Goal: Task Accomplishment & Management: Manage account settings

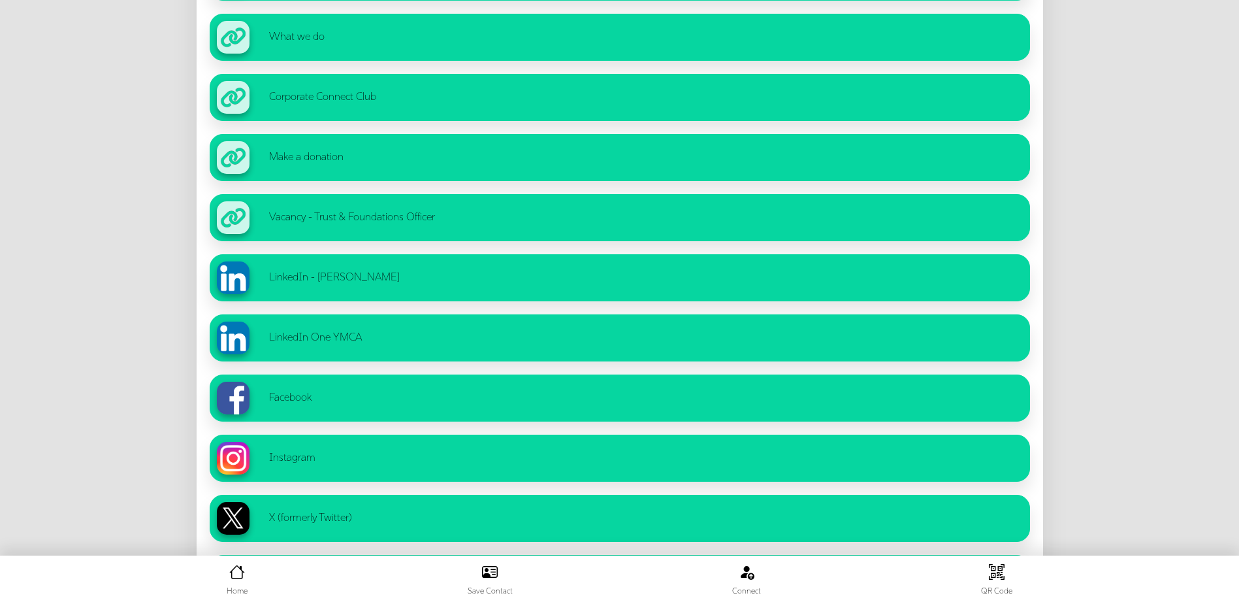
scroll to position [968, 0]
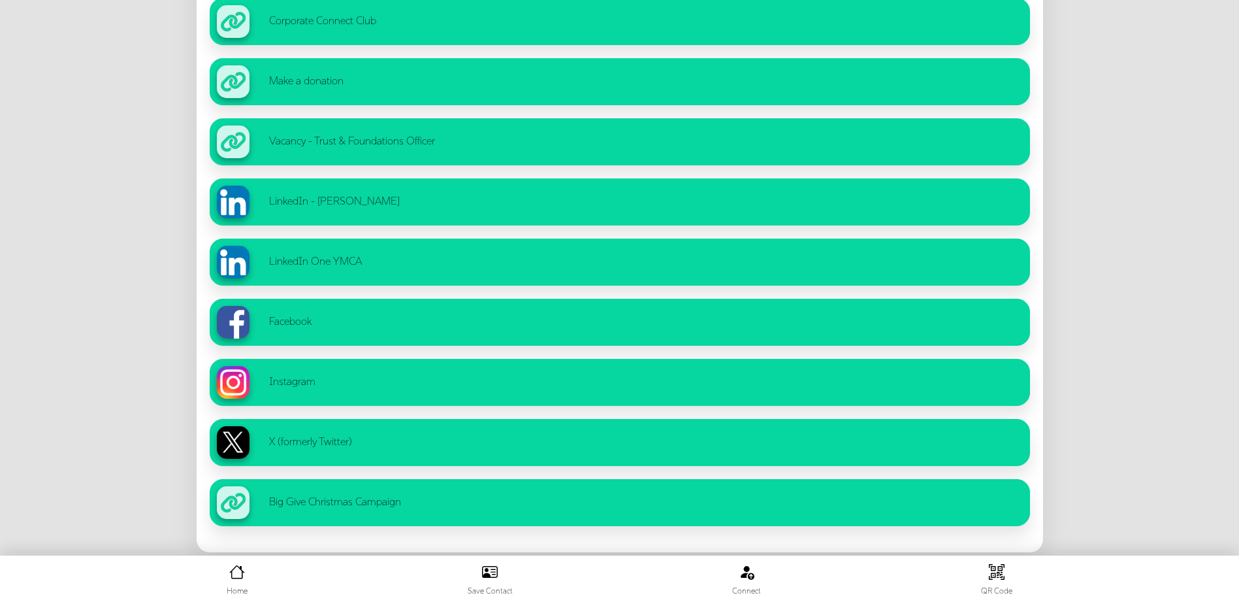
click at [219, 221] on ul "Home Save Contact Connect QR Code" at bounding box center [620, 579] width 1226 height 35
click at [242, 221] on li "Home" at bounding box center [237, 579] width 21 height 35
click at [240, 221] on icon at bounding box center [237, 574] width 16 height 16
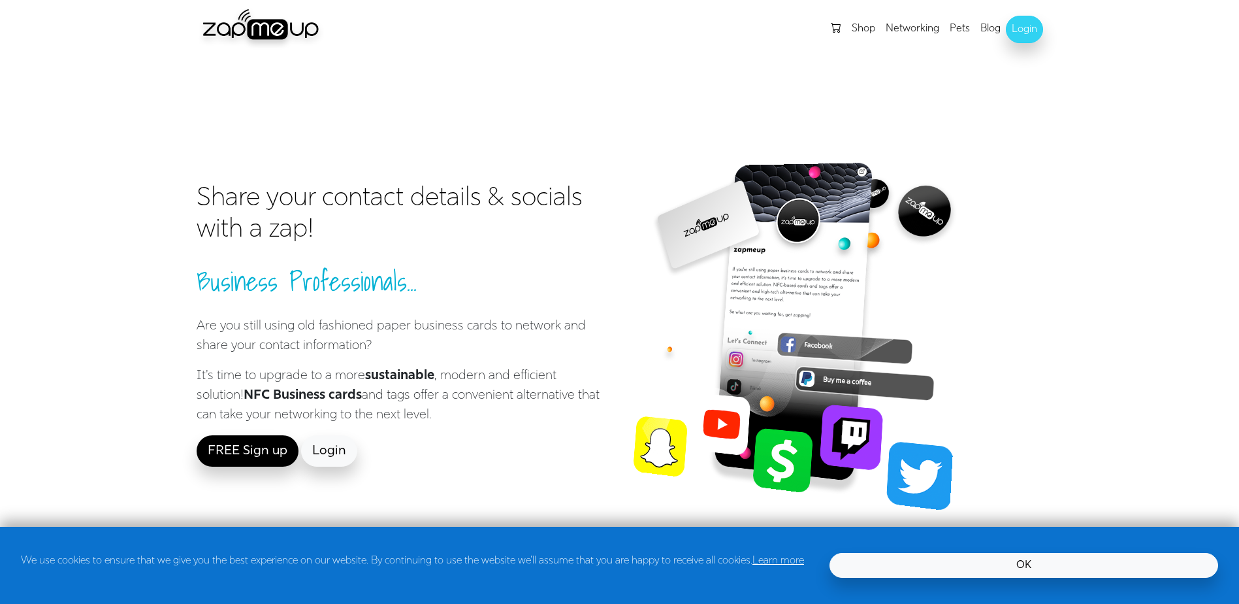
click at [1025, 33] on link "Login" at bounding box center [1024, 29] width 37 height 27
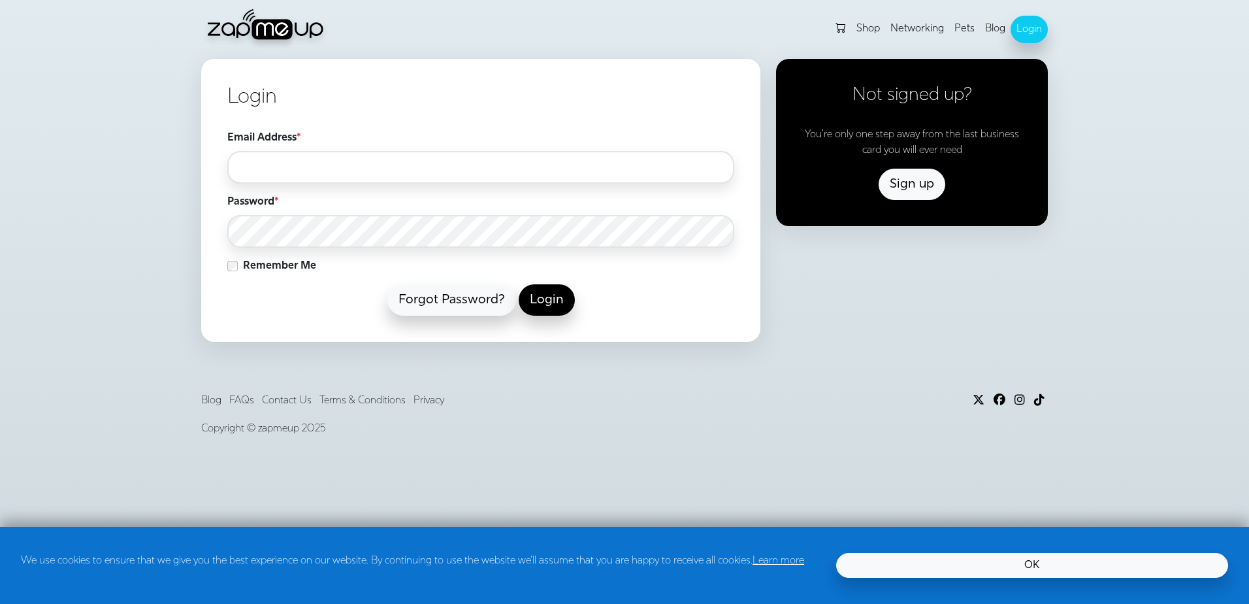
type input "**********"
click at [549, 306] on button "Login" at bounding box center [547, 299] width 56 height 31
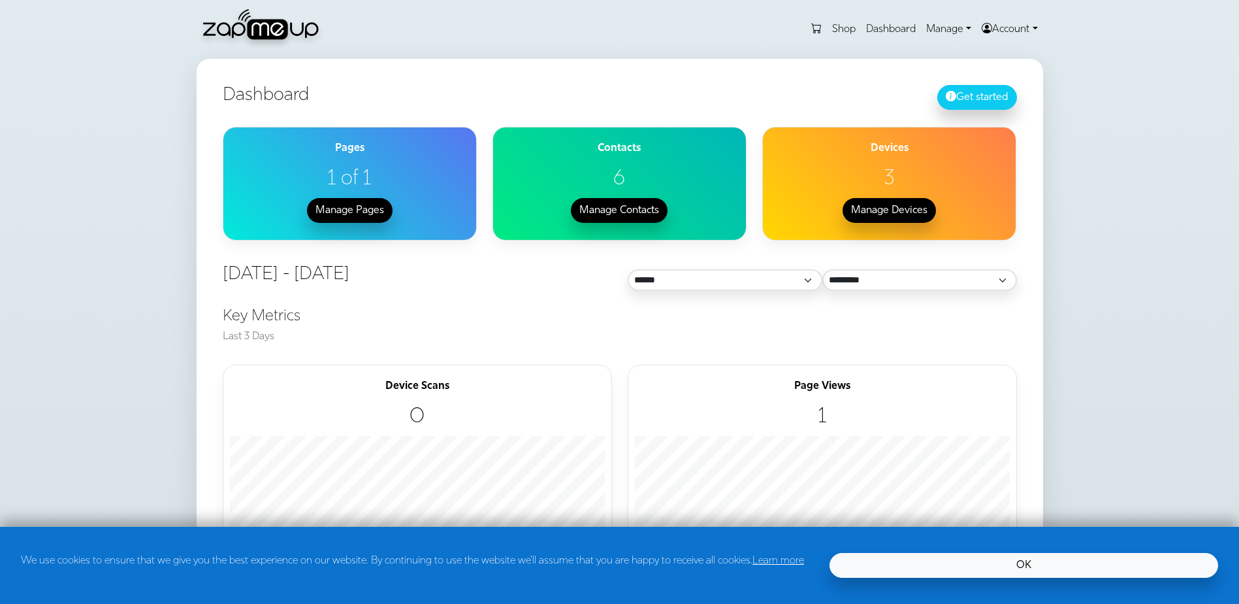
scroll to position [65, 0]
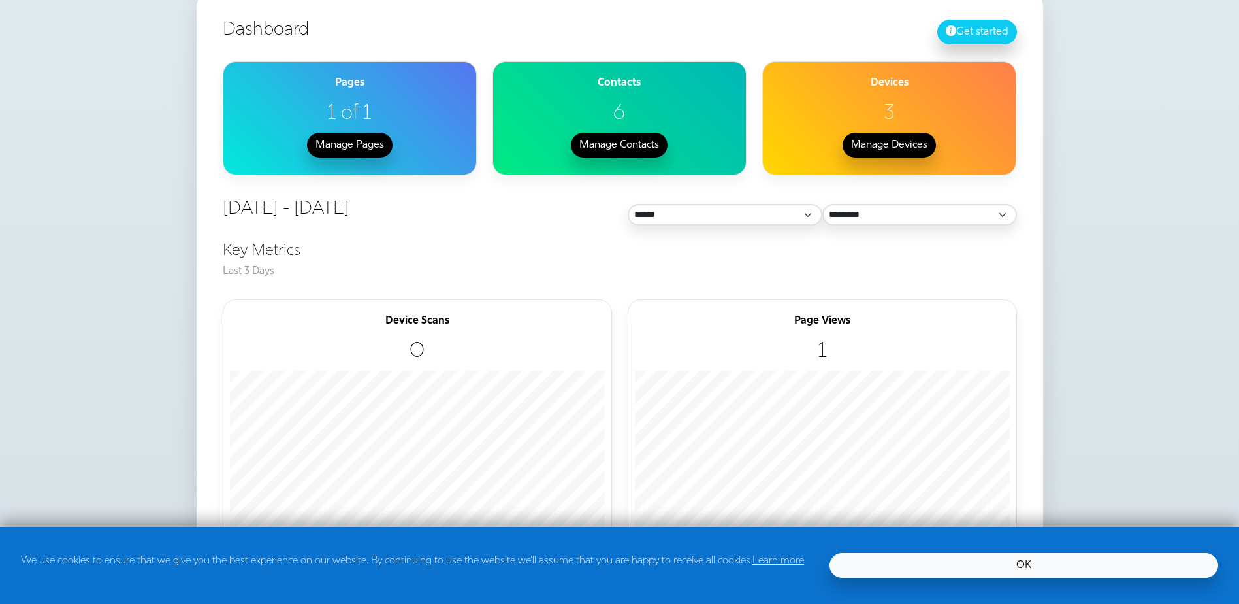
click at [914, 556] on link "OK" at bounding box center [1023, 565] width 389 height 25
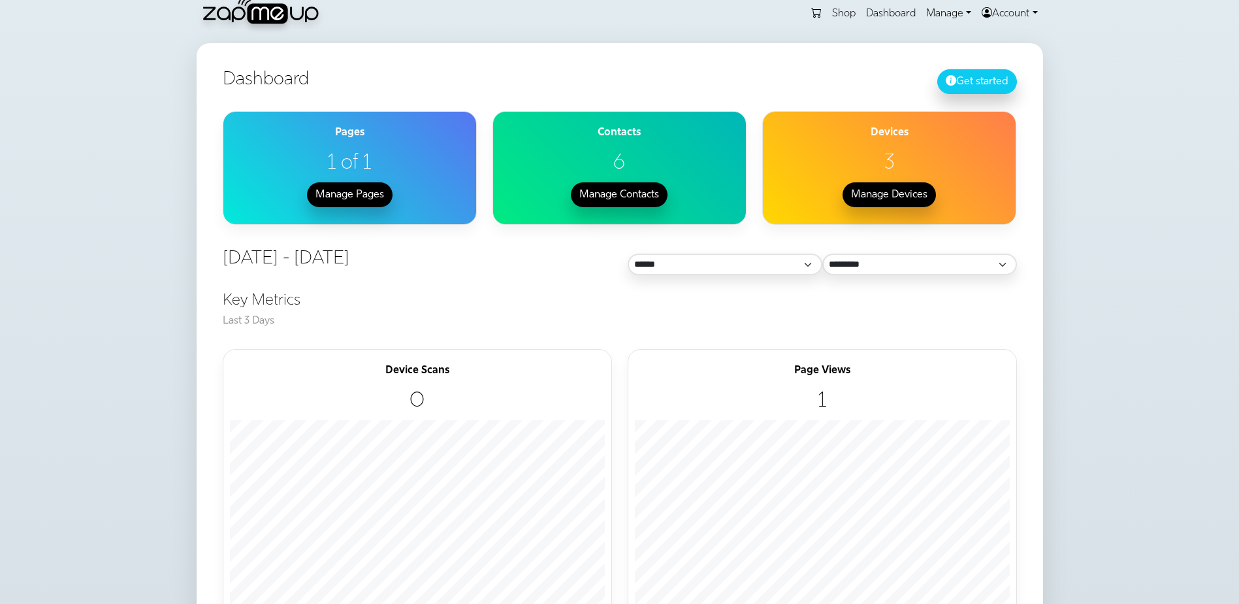
scroll to position [0, 0]
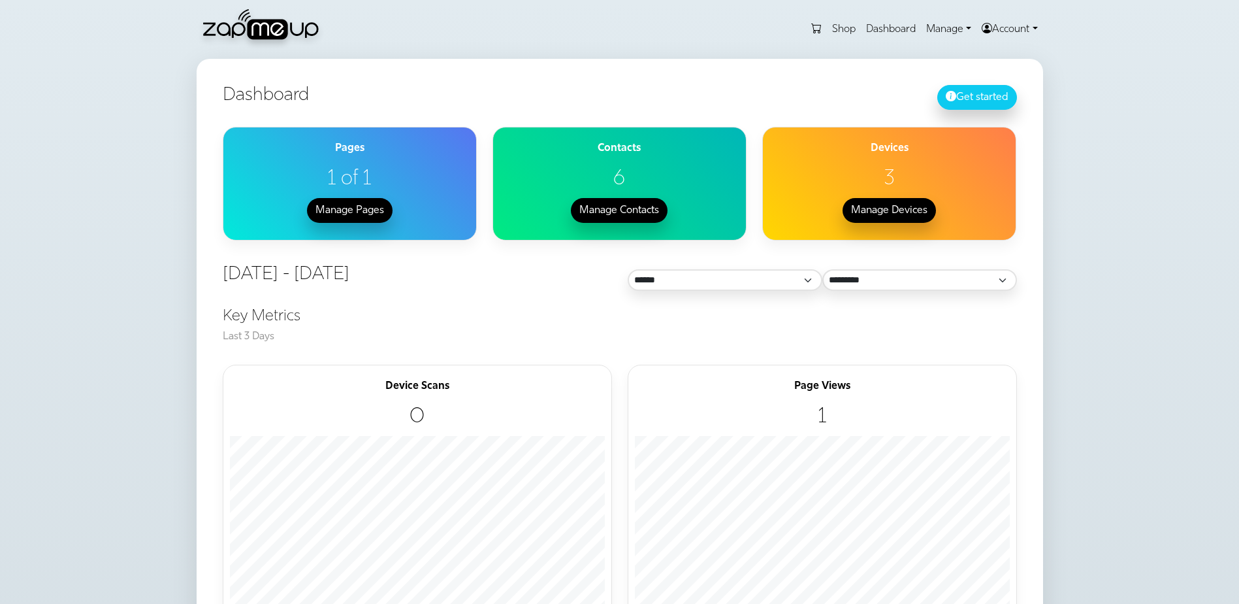
click at [946, 25] on link "Manage" at bounding box center [949, 29] width 56 height 26
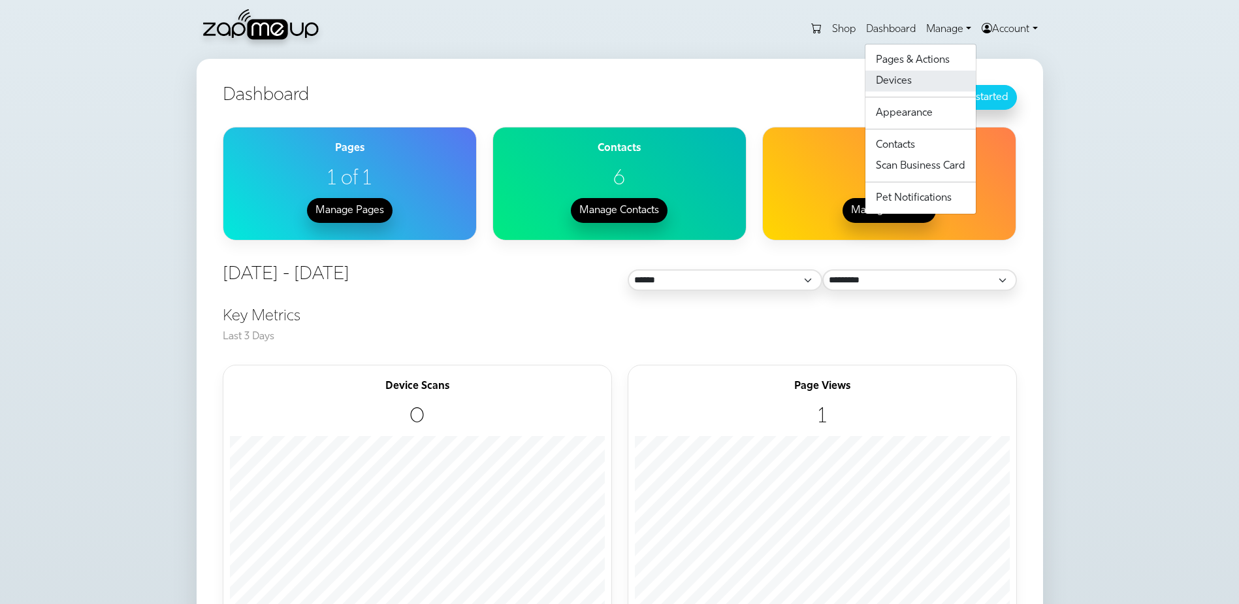
click at [912, 80] on link "Devices" at bounding box center [920, 81] width 110 height 21
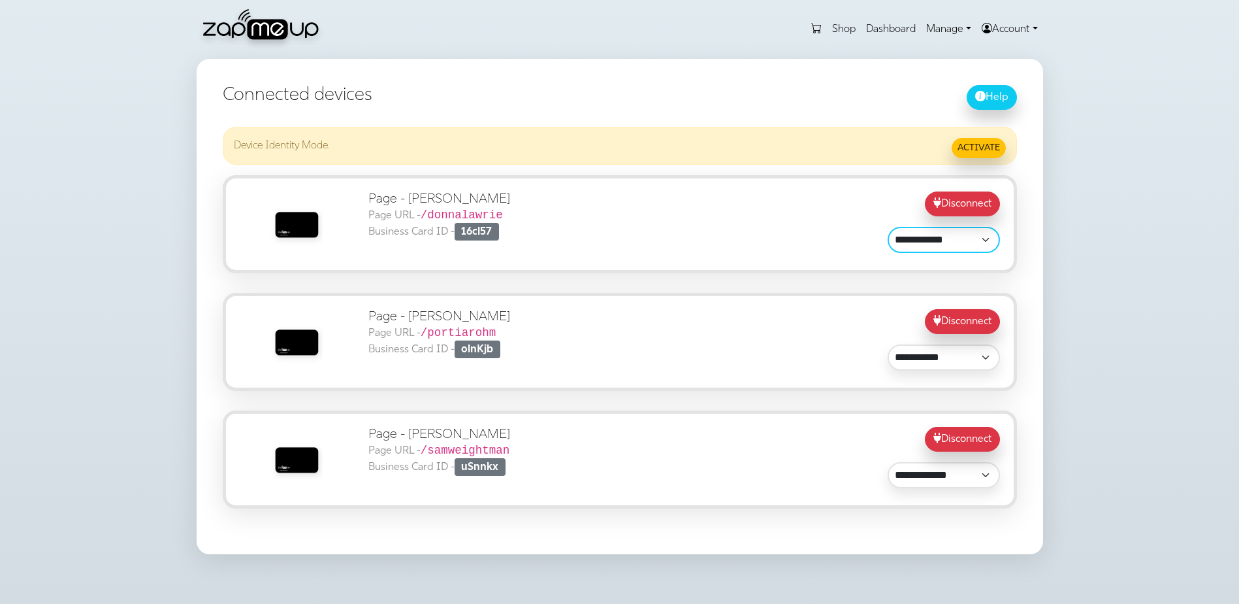
click at [959, 241] on select "**********" at bounding box center [944, 240] width 112 height 26
click at [141, 305] on section "**********" at bounding box center [619, 316] width 1239 height 515
click at [462, 329] on code "/portiarohm" at bounding box center [459, 332] width 76 height 13
click at [944, 351] on select "**********" at bounding box center [944, 357] width 112 height 26
click at [1079, 342] on section "**********" at bounding box center [619, 316] width 1239 height 515
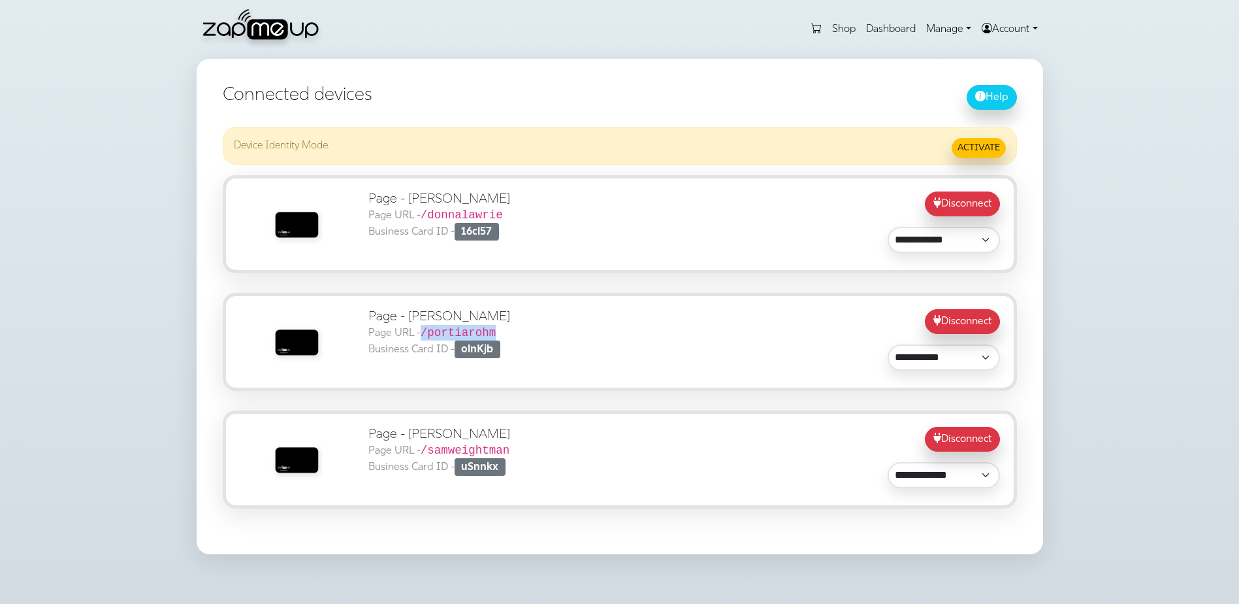
click at [451, 330] on code "/portiarohm" at bounding box center [459, 332] width 76 height 13
drag, startPoint x: 451, startPoint y: 330, endPoint x: 451, endPoint y: 314, distance: 16.3
click at [451, 314] on h5 "Page - Portia Rohm Page URL - /portiarohm Business Card ID - olnKjb" at bounding box center [522, 333] width 308 height 49
click at [477, 350] on span "olnKjb" at bounding box center [478, 349] width 46 height 18
click at [299, 342] on img at bounding box center [295, 341] width 65 height 65
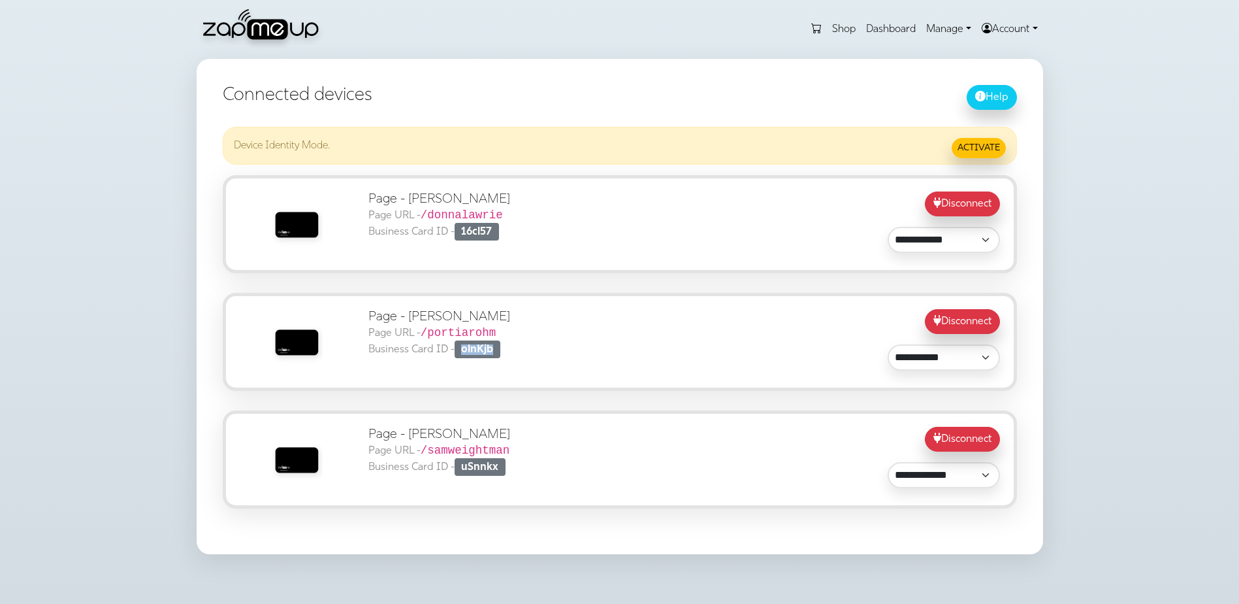
click at [299, 342] on img at bounding box center [295, 341] width 65 height 65
click at [765, 389] on div "**********" at bounding box center [620, 342] width 794 height 98
click at [956, 30] on link "Manage" at bounding box center [949, 29] width 56 height 26
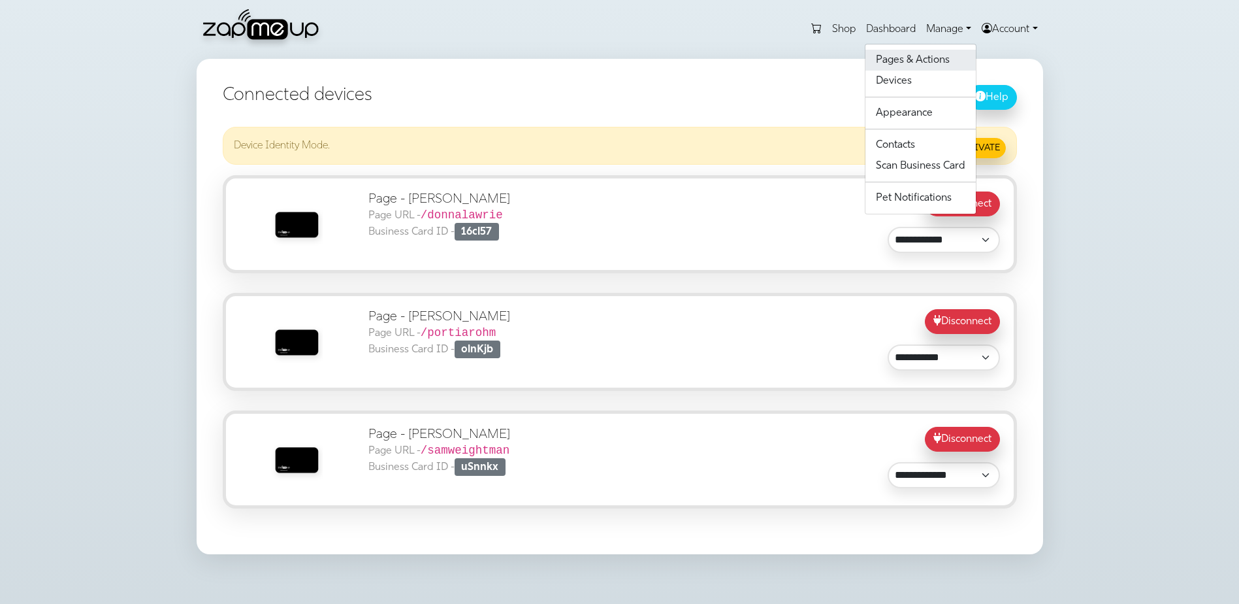
click at [900, 62] on link "Pages & Actions" at bounding box center [920, 60] width 110 height 21
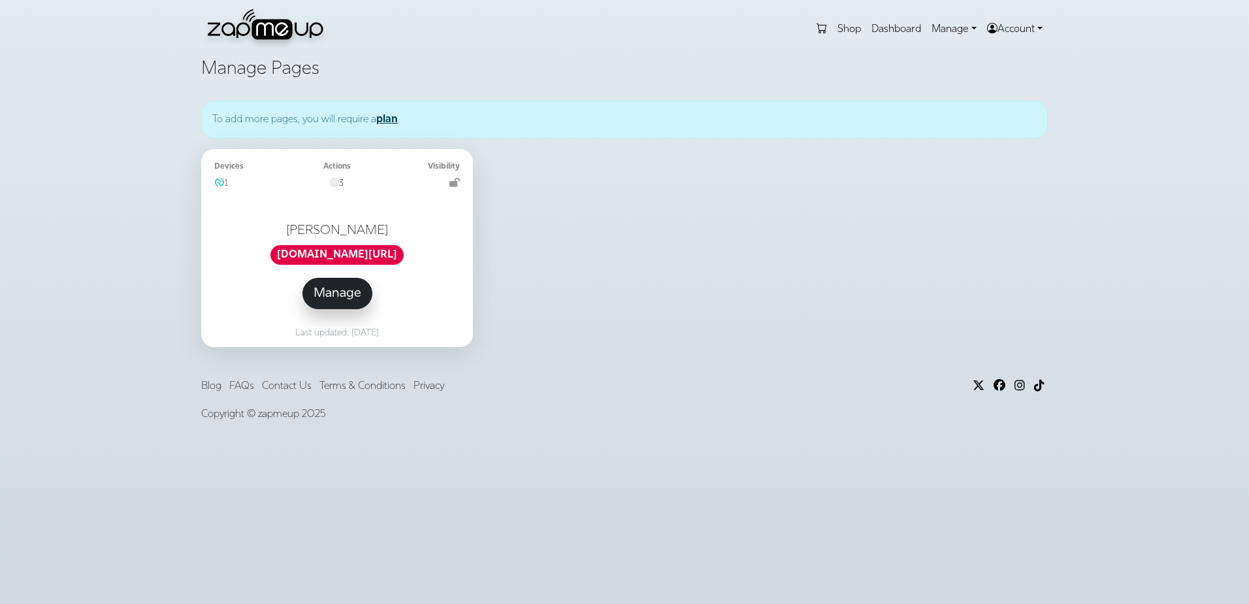
click at [353, 295] on link "Manage" at bounding box center [337, 293] width 70 height 31
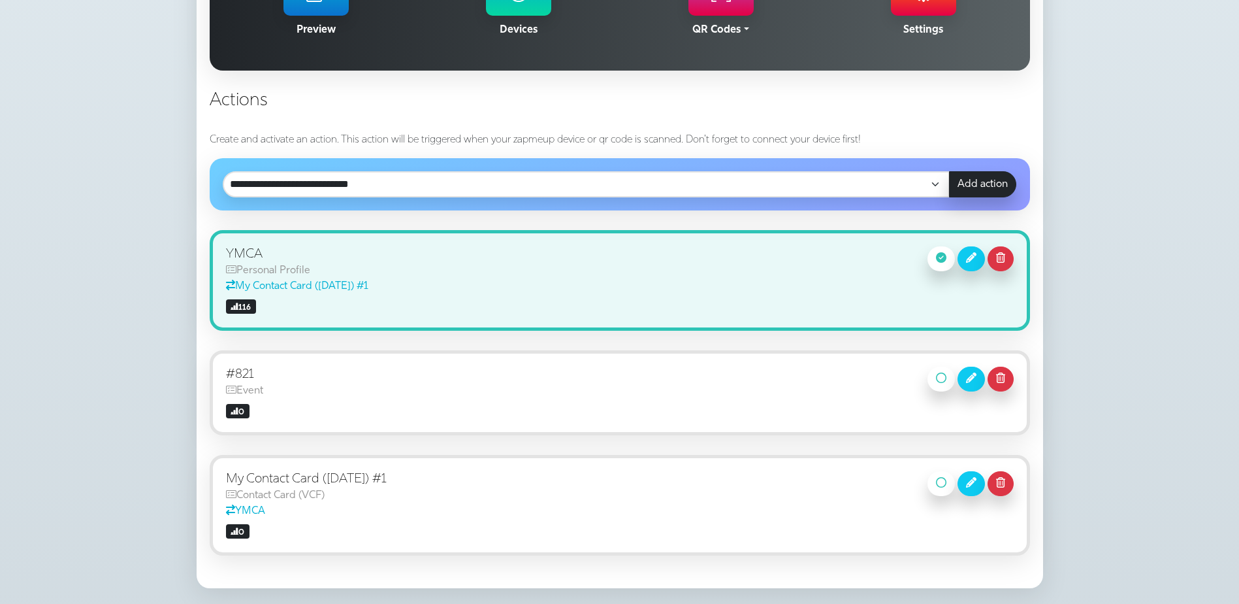
scroll to position [180, 0]
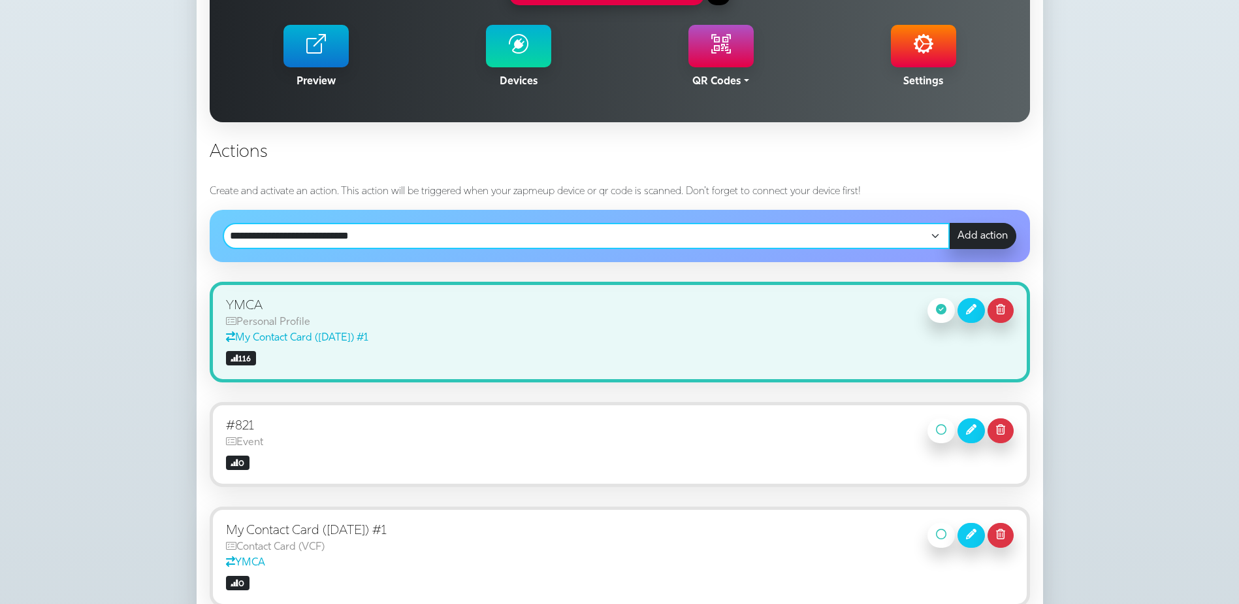
click at [458, 241] on select "**********" at bounding box center [587, 236] width 728 height 26
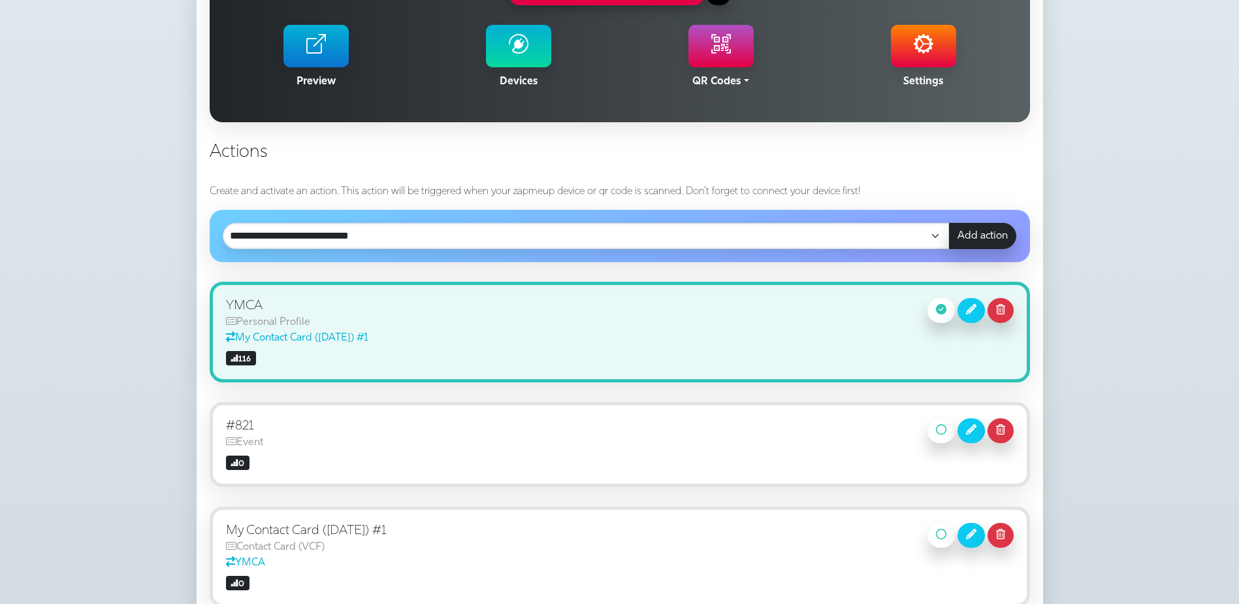
click at [97, 240] on section "« Back Page - Donna Lawrie Devices 1 Actions 3 Visibility zapmeup.com/p/ . * *" at bounding box center [619, 269] width 1239 height 780
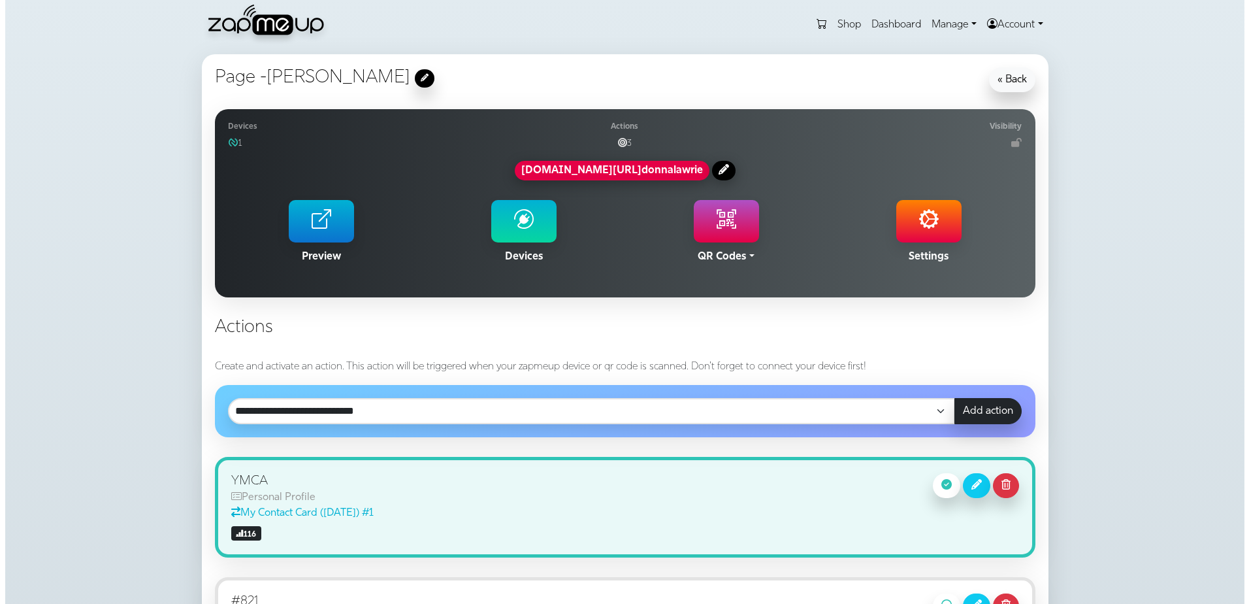
scroll to position [0, 0]
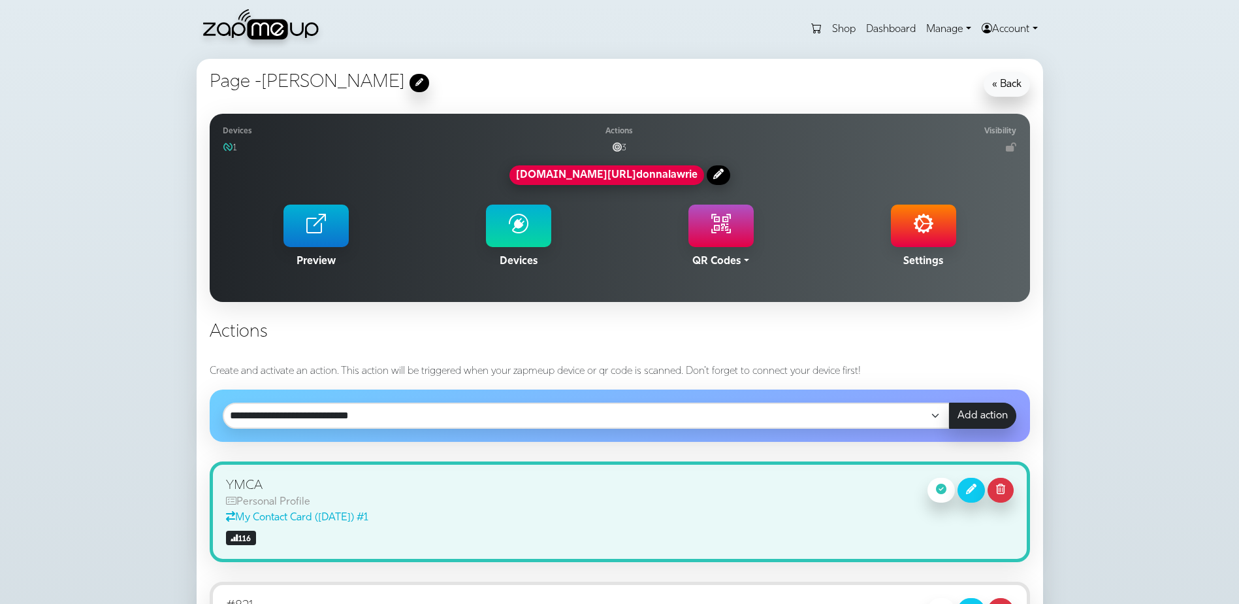
click at [521, 228] on icon at bounding box center [519, 226] width 20 height 20
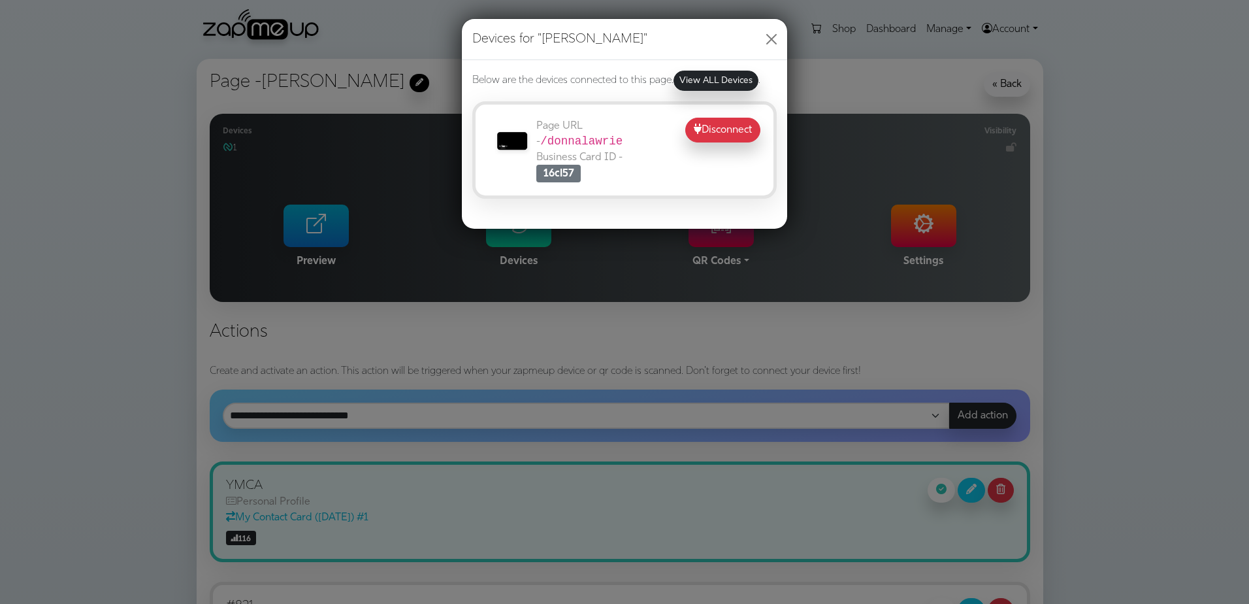
click at [719, 80] on link "View ALL Devices" at bounding box center [715, 81] width 85 height 20
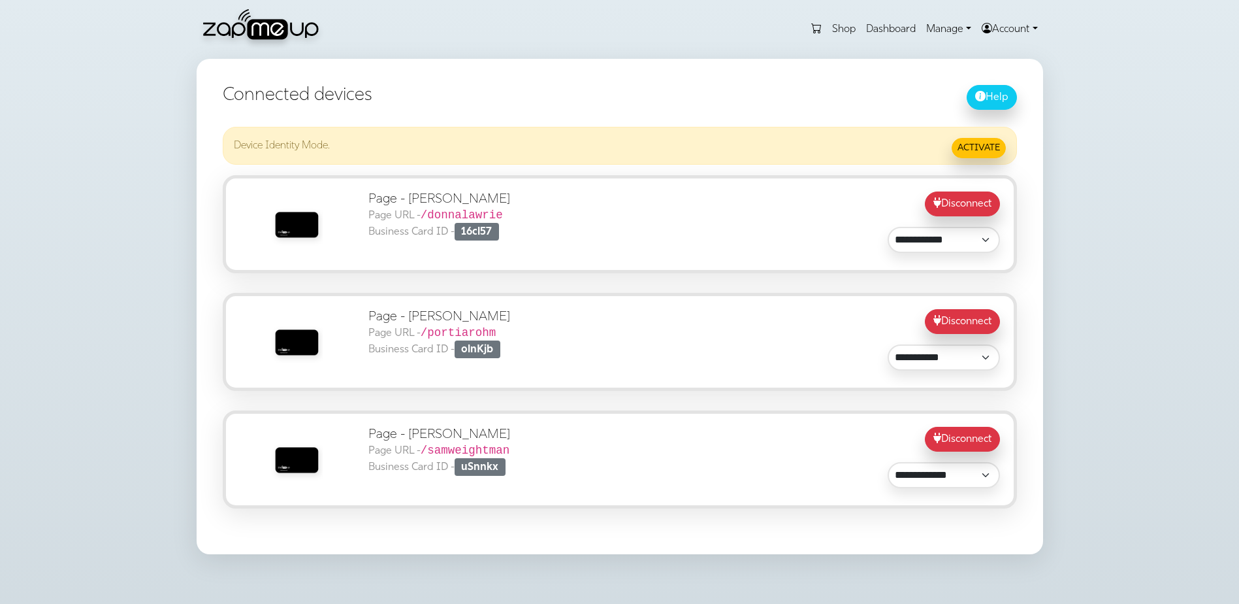
click at [424, 244] on div "Page - [PERSON_NAME] Page URL - /donnalawrie Business Card ID - 16cl57" at bounding box center [523, 223] width 324 height 65
click at [937, 30] on link "Manage" at bounding box center [949, 29] width 56 height 26
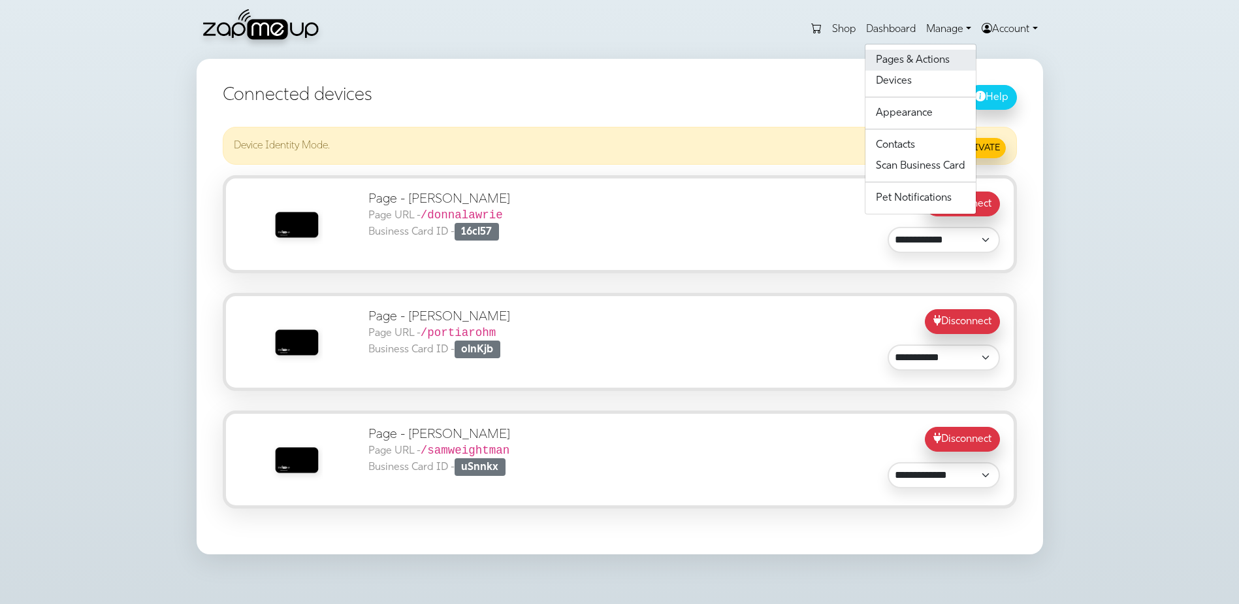
click at [896, 63] on link "Pages & Actions" at bounding box center [920, 60] width 110 height 21
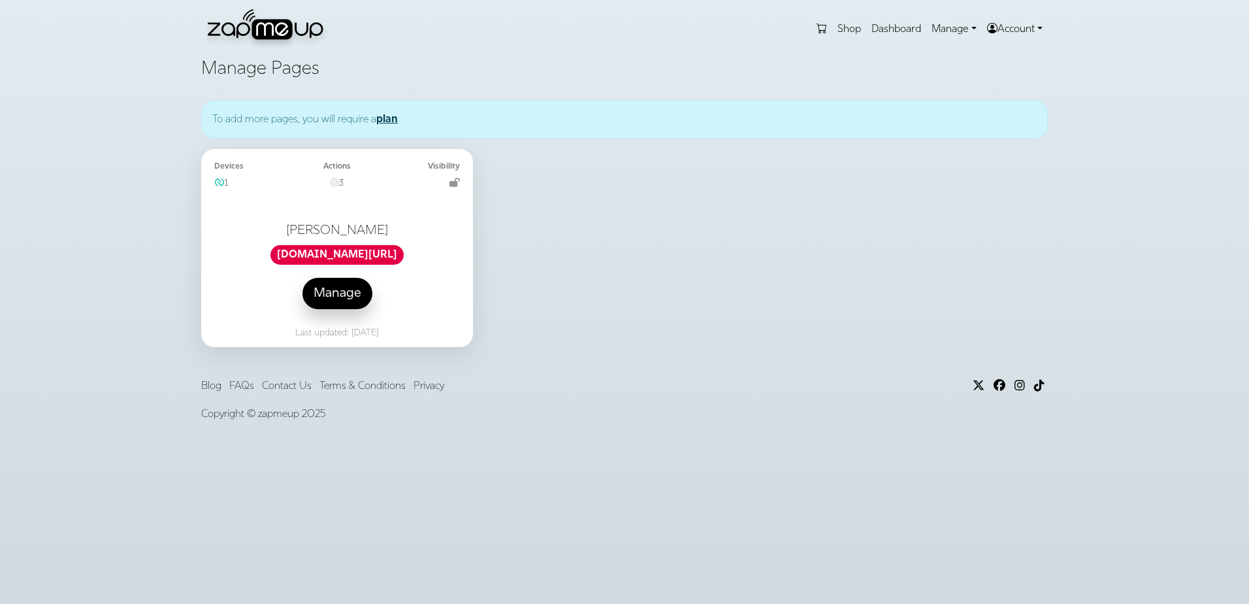
click at [364, 256] on link "[DOMAIN_NAME][URL]" at bounding box center [336, 255] width 133 height 20
click at [344, 300] on link "Manage" at bounding box center [337, 293] width 70 height 31
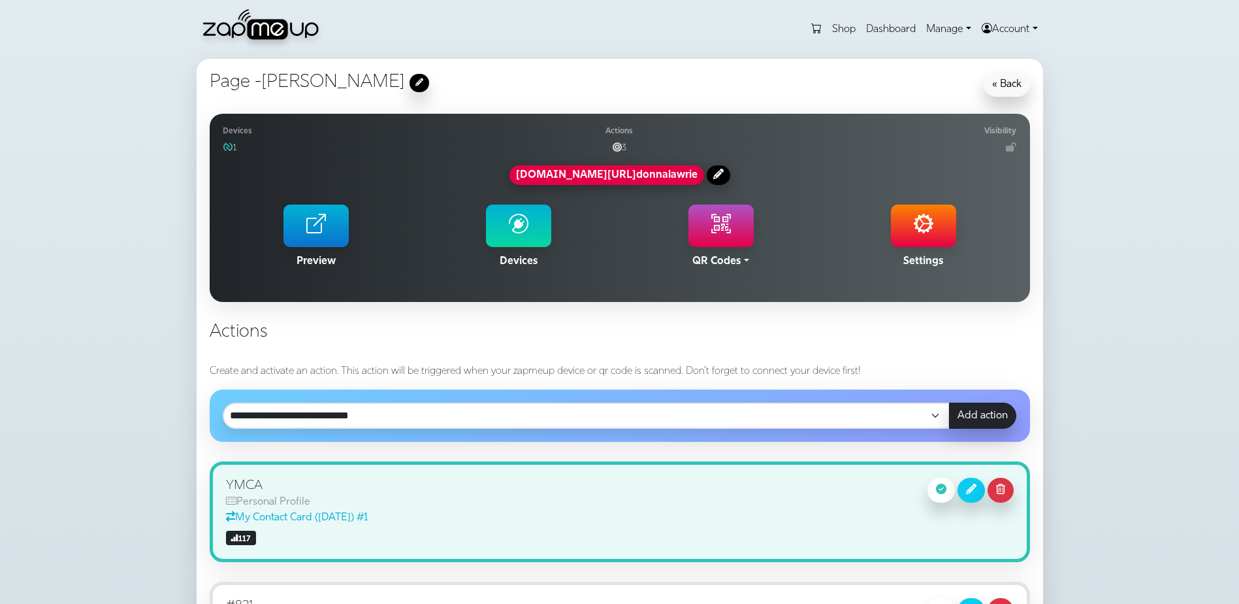
click at [713, 176] on icon at bounding box center [718, 174] width 10 height 10
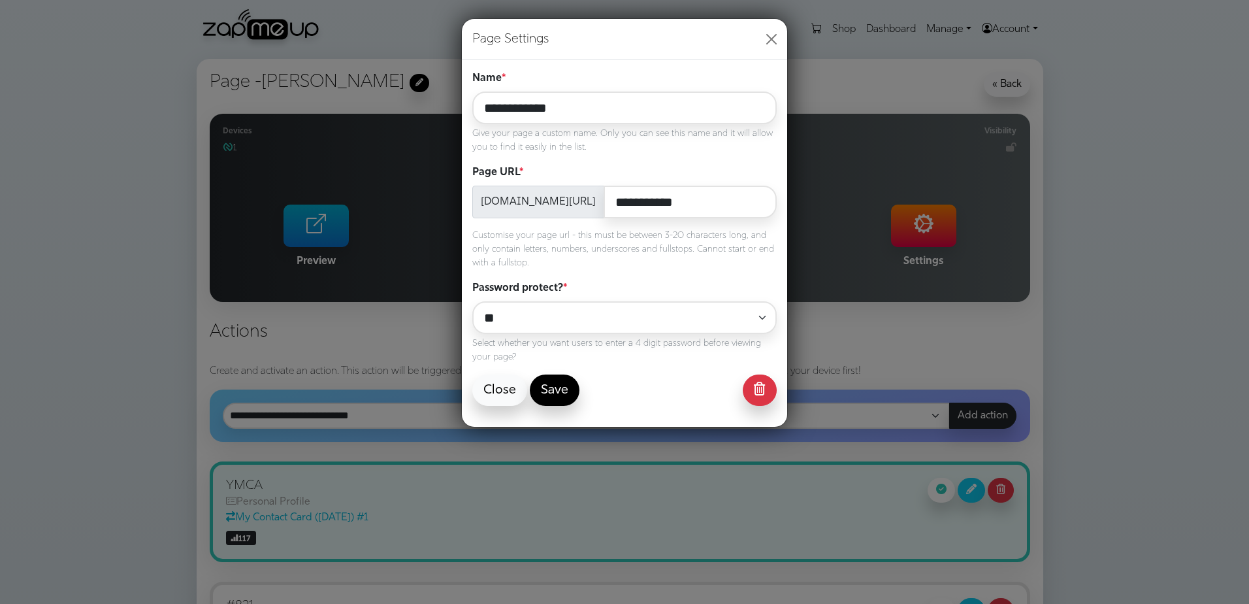
click at [489, 394] on button "Close" at bounding box center [499, 389] width 55 height 31
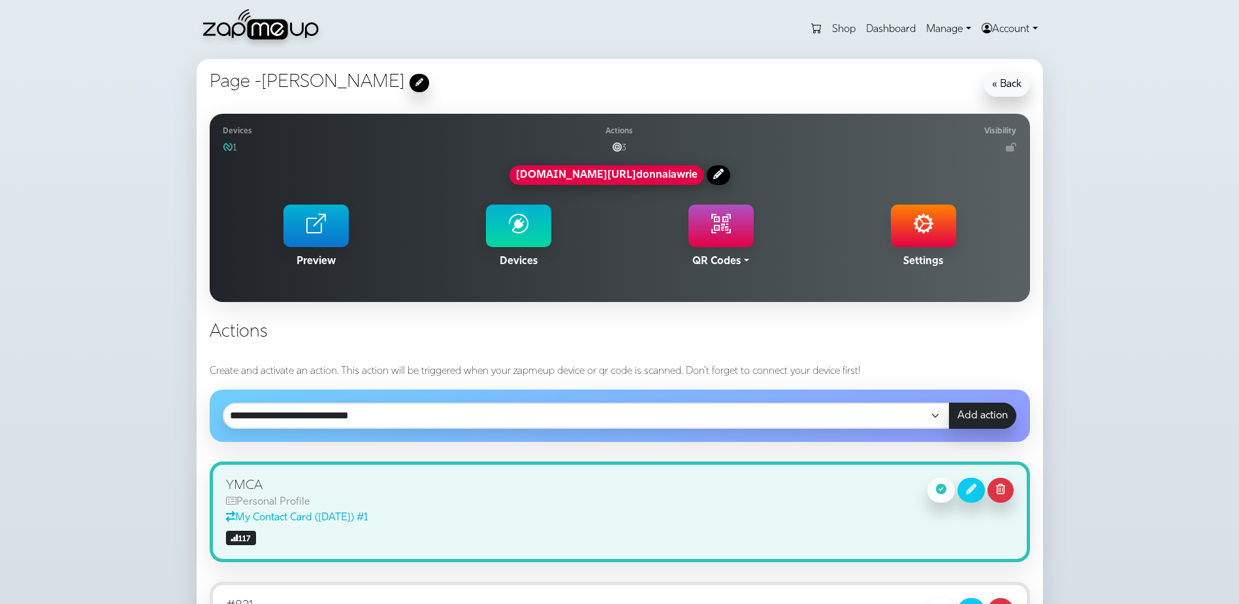
click at [948, 29] on link "Manage" at bounding box center [949, 29] width 56 height 26
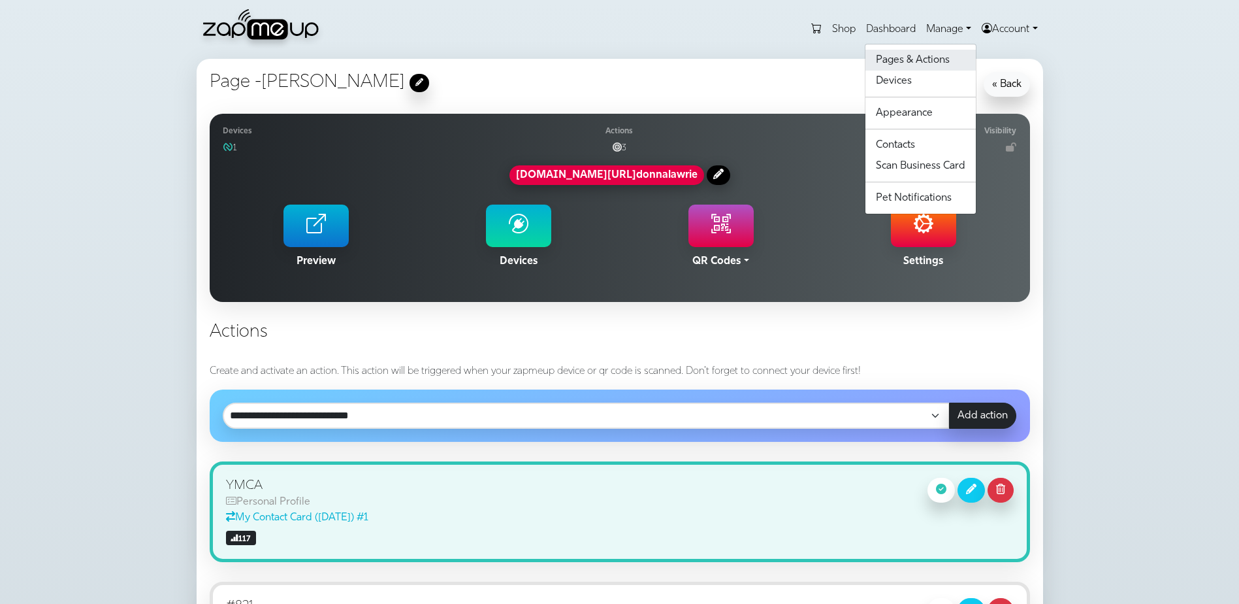
click at [915, 67] on link "Pages & Actions" at bounding box center [920, 60] width 110 height 21
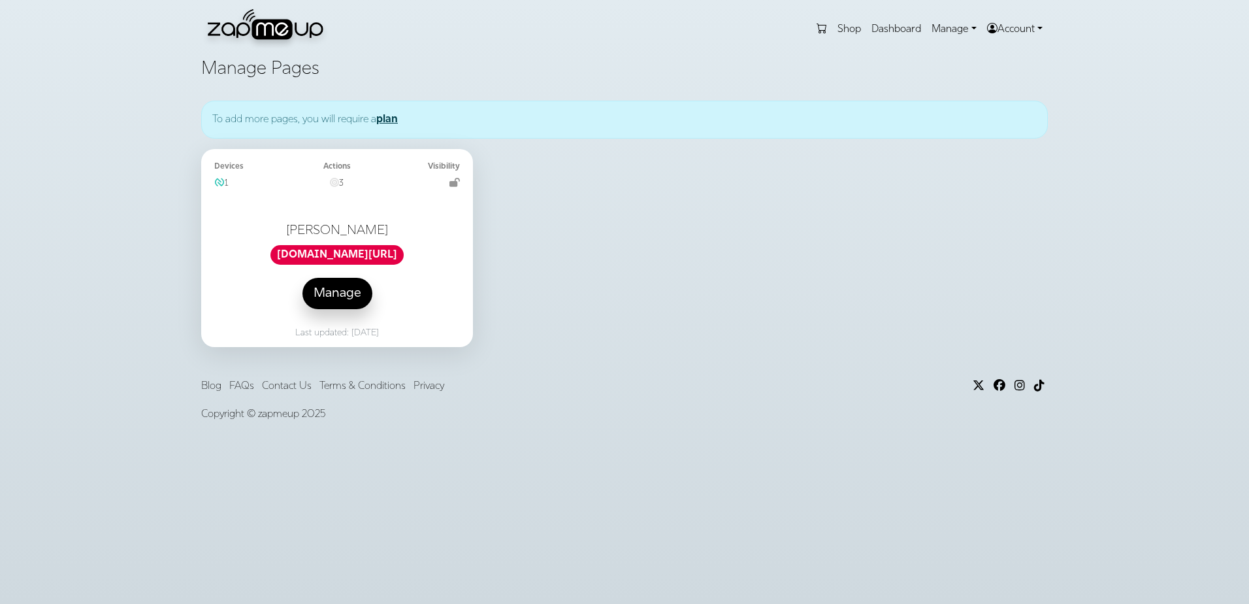
click at [926, 24] on link "Manage" at bounding box center [954, 29] width 56 height 26
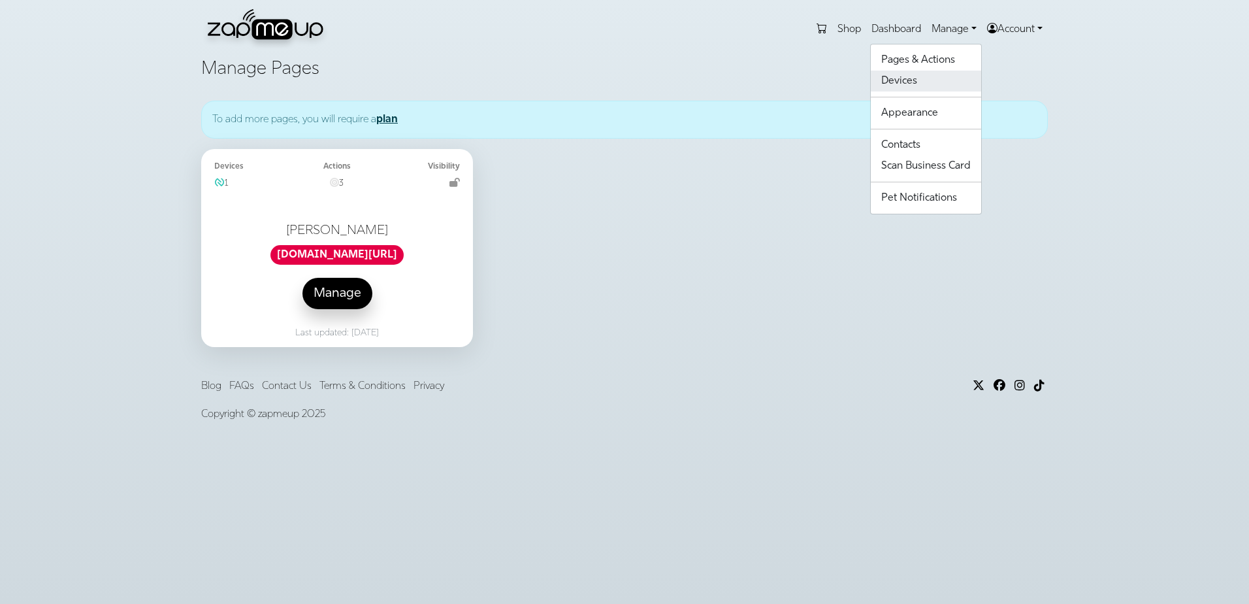
click at [921, 84] on link "Devices" at bounding box center [926, 81] width 110 height 21
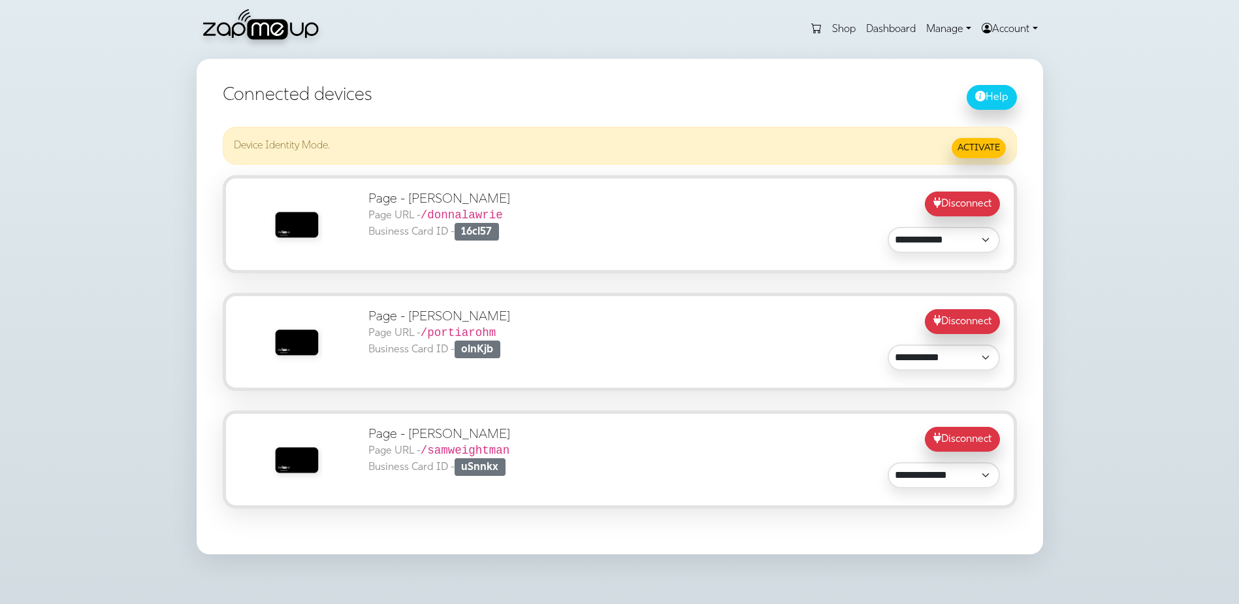
click at [285, 324] on img at bounding box center [295, 341] width 65 height 65
click at [973, 149] on link "ACTIVATE" at bounding box center [979, 148] width 54 height 20
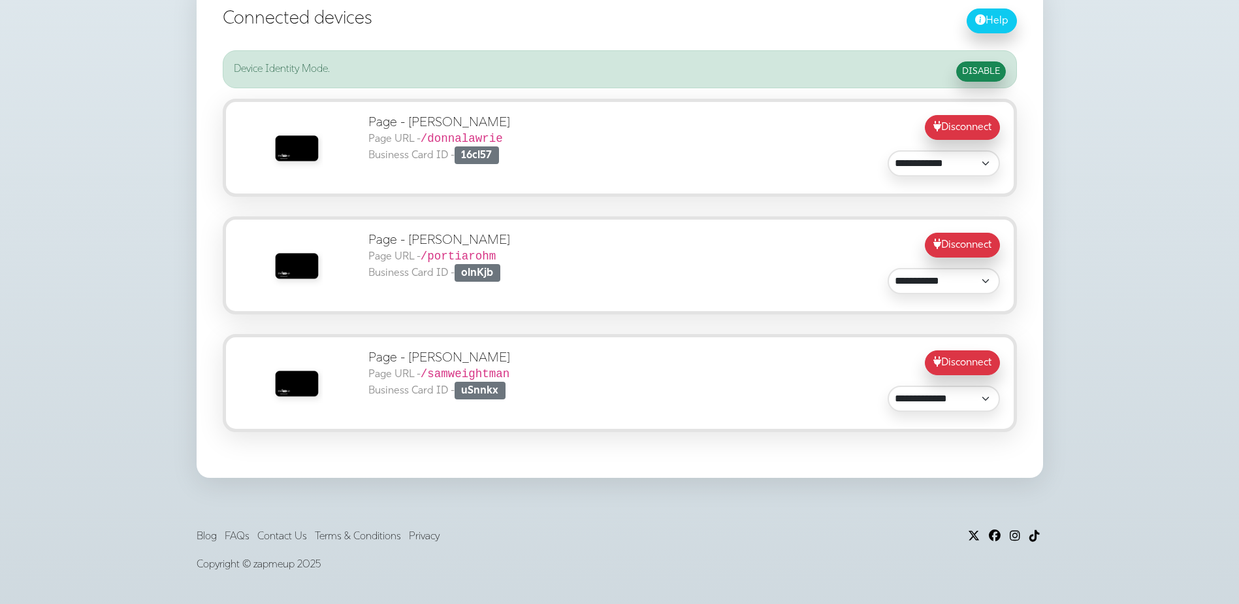
scroll to position [196, 0]
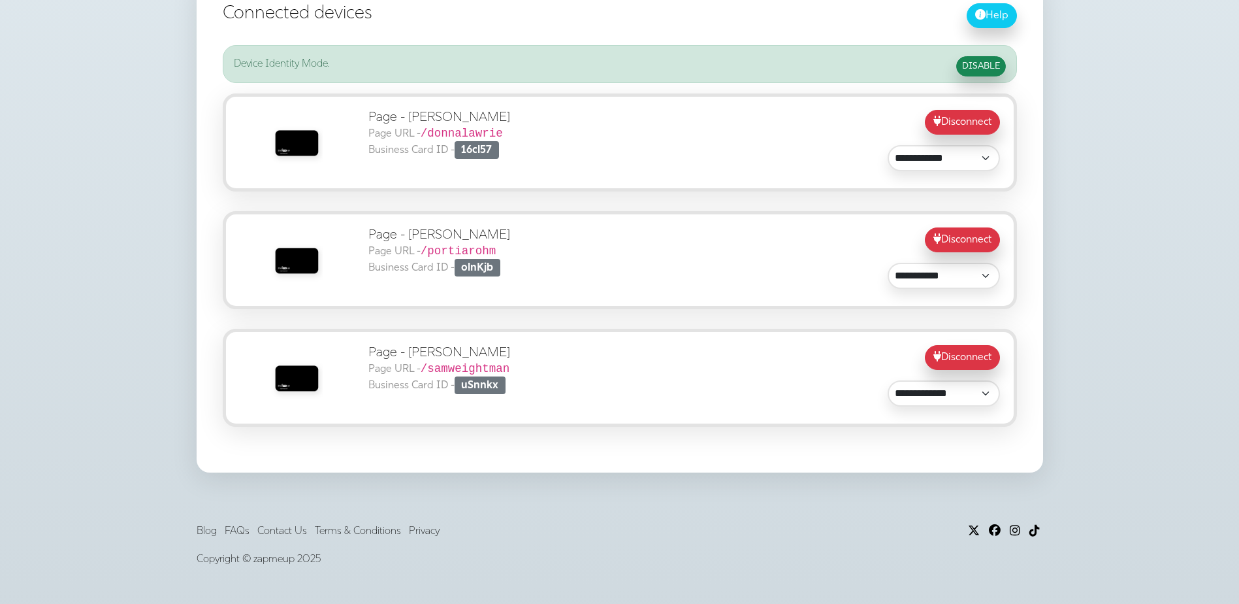
click at [440, 241] on h5 "Page - [PERSON_NAME] Page URL - /portiarohm Business Card ID - olnKjb" at bounding box center [522, 251] width 308 height 49
click at [292, 253] on img at bounding box center [295, 259] width 65 height 65
click at [429, 251] on code "/portiarohm" at bounding box center [459, 250] width 76 height 13
drag, startPoint x: 429, startPoint y: 251, endPoint x: 491, endPoint y: 266, distance: 63.1
click at [491, 266] on span "olnKjb" at bounding box center [478, 268] width 46 height 18
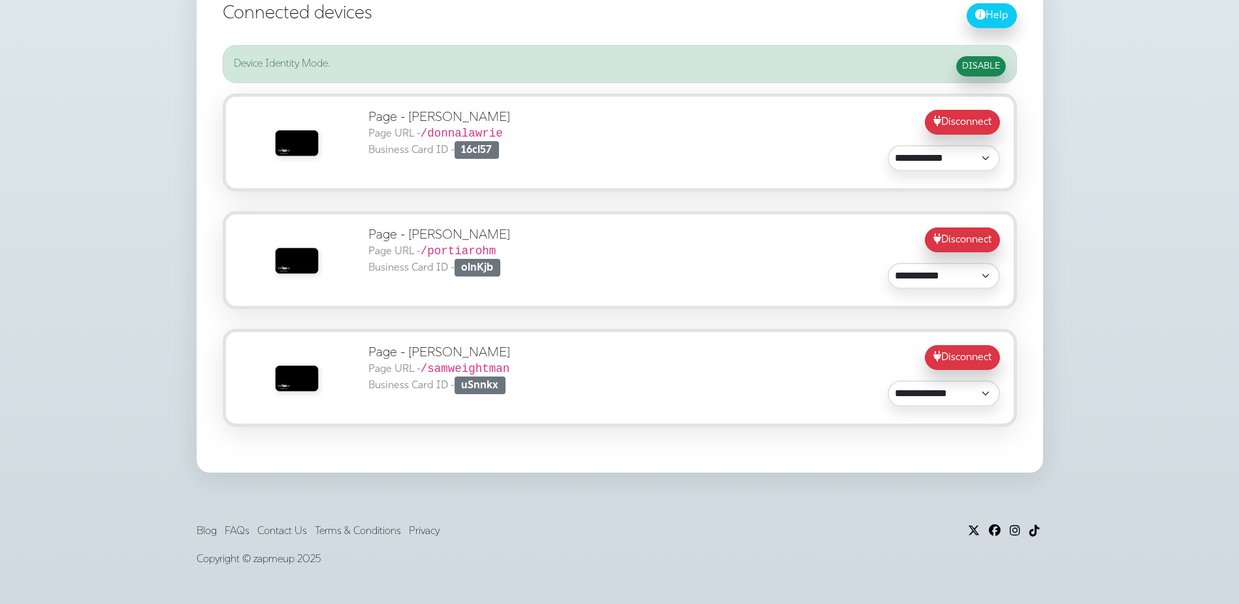
click at [748, 250] on form "Disconnect" at bounding box center [846, 239] width 308 height 25
click at [953, 280] on select "**********" at bounding box center [944, 276] width 112 height 26
click at [676, 244] on h5 "Page - [PERSON_NAME] Page URL - /portiarohm Business Card ID - olnKjb" at bounding box center [522, 251] width 308 height 49
click at [462, 244] on code "/portiarohm" at bounding box center [459, 250] width 76 height 13
click at [300, 270] on img at bounding box center [295, 259] width 65 height 65
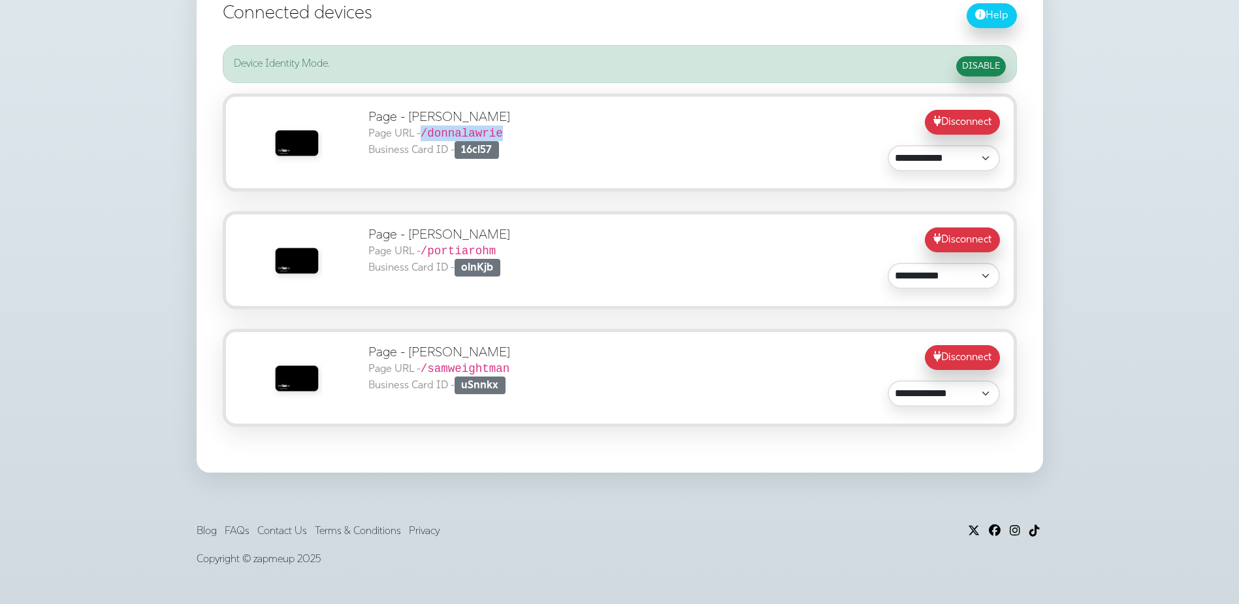
click at [459, 131] on code "/donnalawrie" at bounding box center [462, 133] width 82 height 13
click at [459, 244] on code "/portiarohm" at bounding box center [459, 250] width 76 height 13
drag, startPoint x: 459, startPoint y: 244, endPoint x: 594, endPoint y: 274, distance: 138.5
click at [594, 274] on h5 "Page - Portia Rohm Page URL - /portiarohm Business Card ID - olnKjb" at bounding box center [522, 251] width 308 height 49
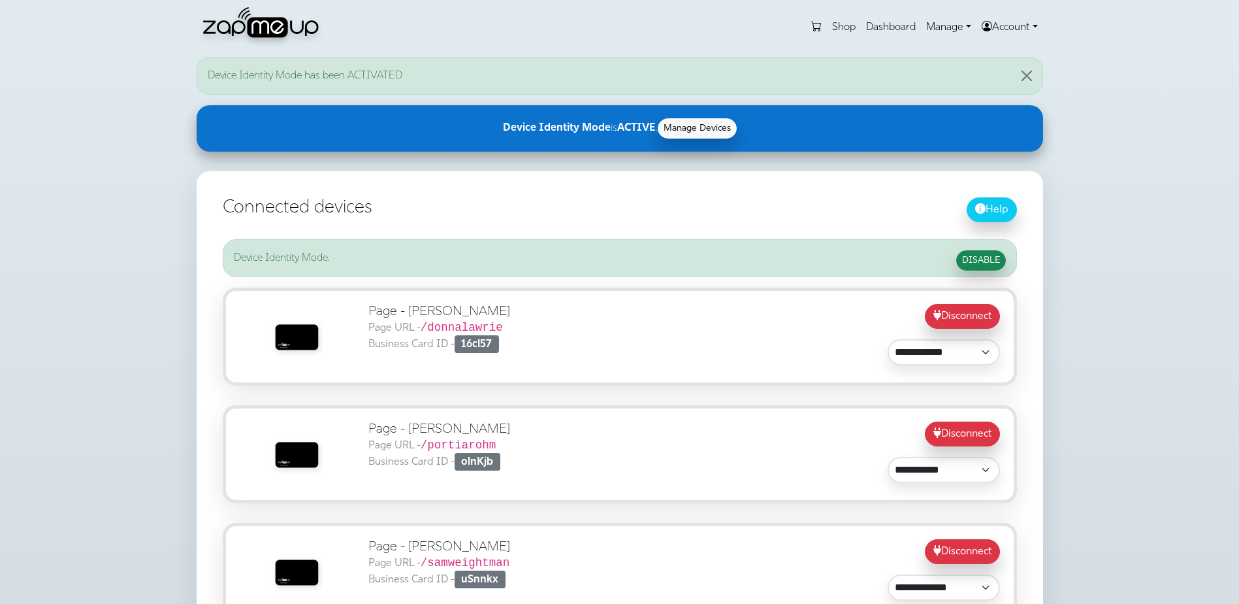
scroll to position [0, 0]
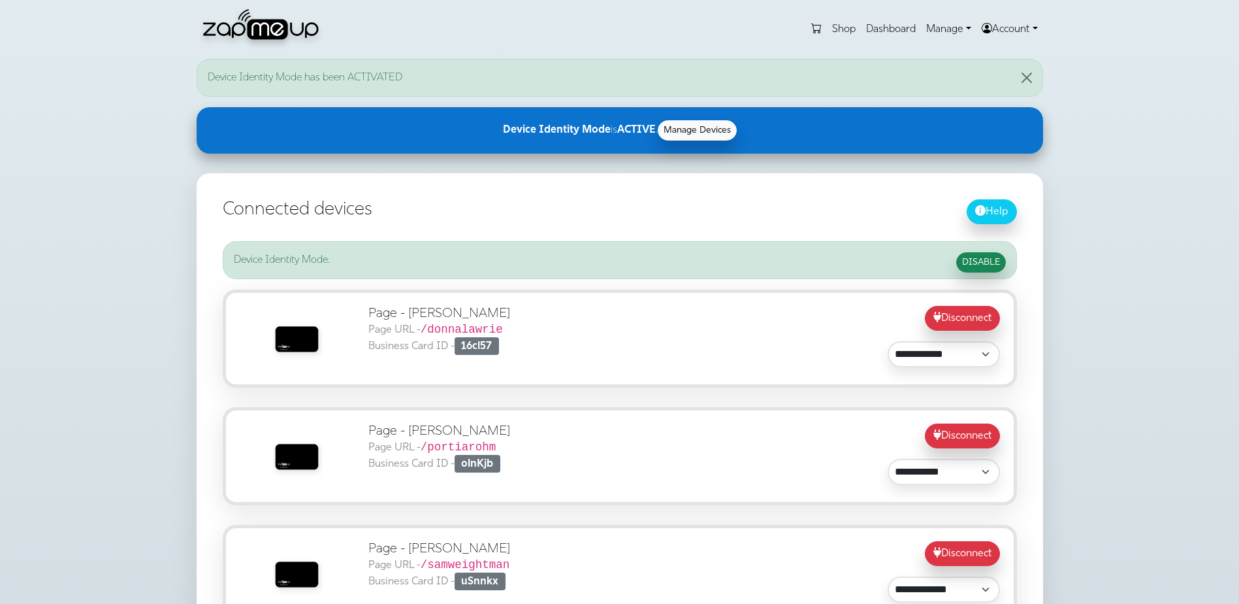
click at [713, 135] on link "Manage Devices" at bounding box center [697, 130] width 79 height 20
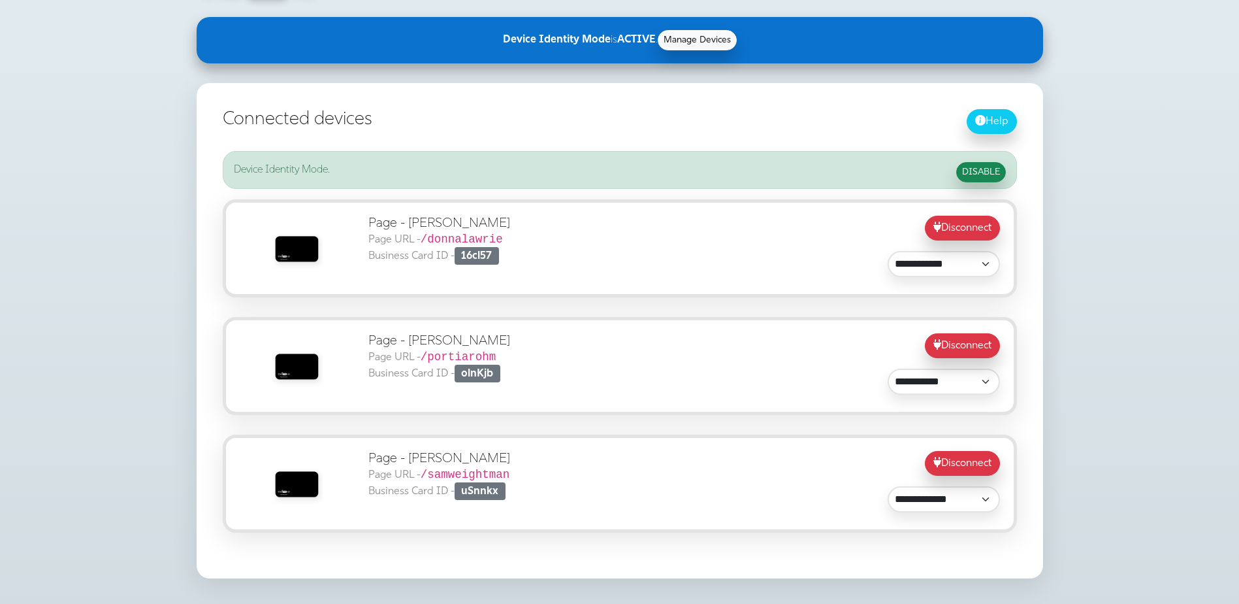
scroll to position [65, 0]
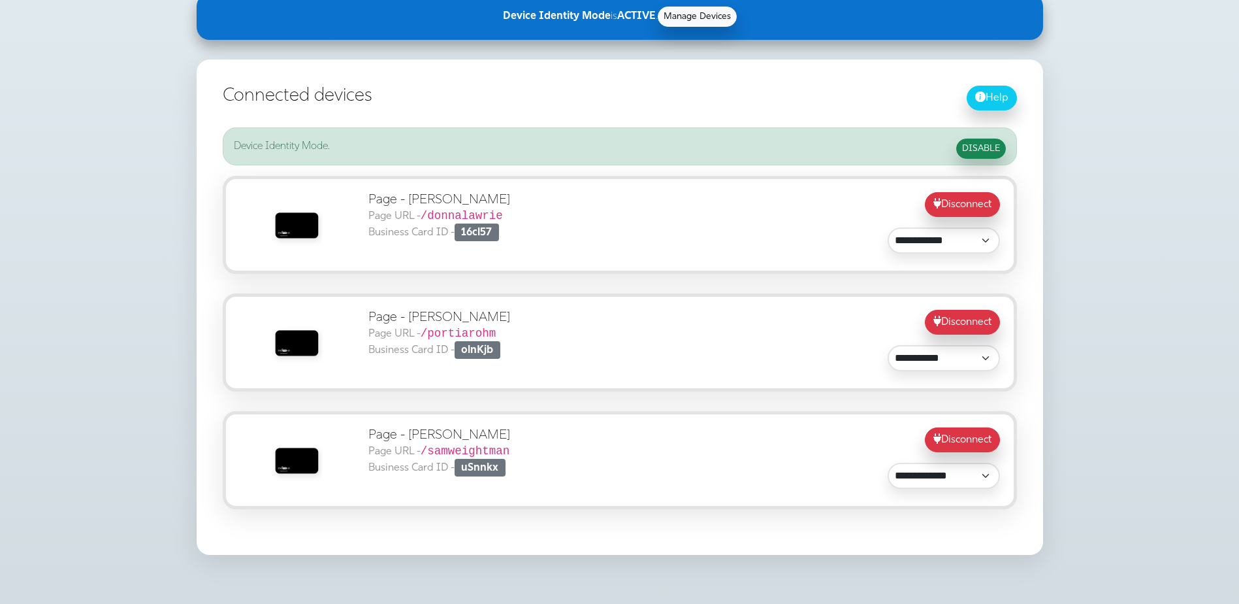
click at [448, 325] on h5 "Page - [PERSON_NAME] Page URL - /portiarohm Business Card ID - olnKjb" at bounding box center [522, 334] width 308 height 49
click at [301, 334] on img at bounding box center [295, 342] width 65 height 65
click at [634, 335] on h5 "Page - [PERSON_NAME] Page URL - /portiarohm Business Card ID - olnKjb" at bounding box center [522, 334] width 308 height 49
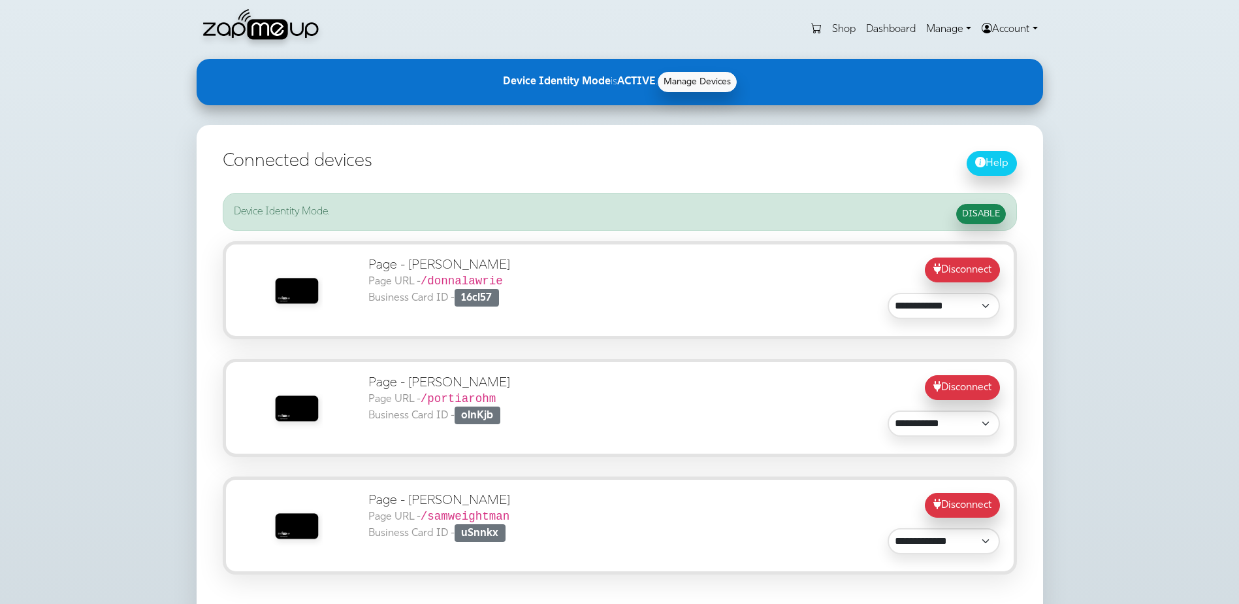
click at [949, 28] on link "Manage" at bounding box center [949, 29] width 56 height 26
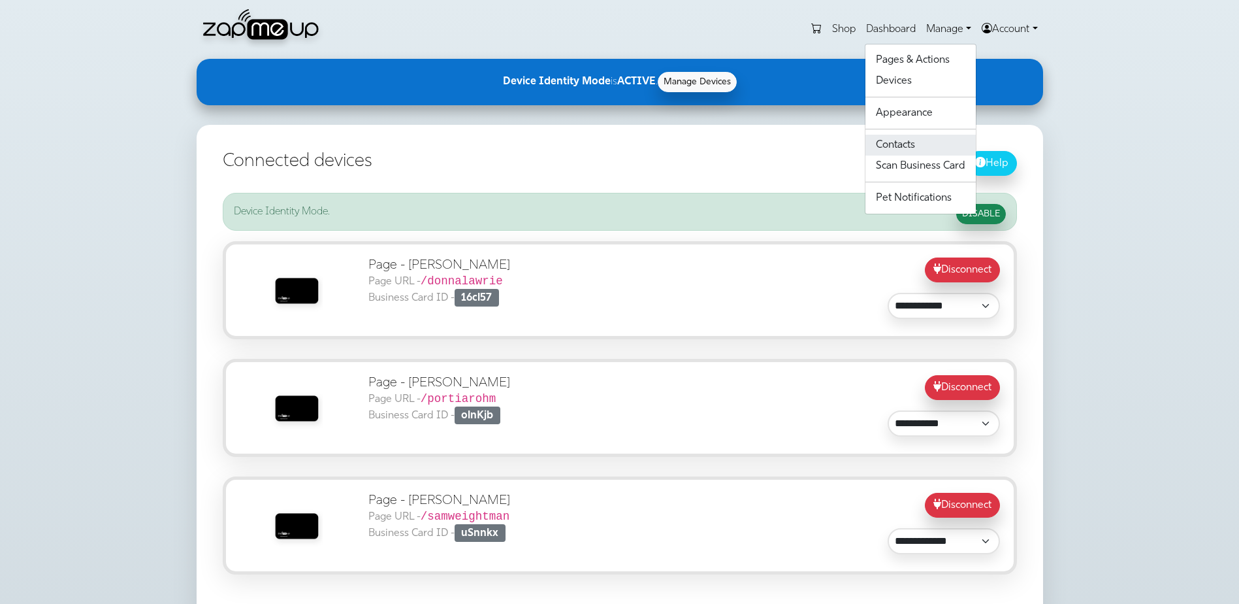
click at [924, 149] on link "Contacts" at bounding box center [920, 145] width 110 height 21
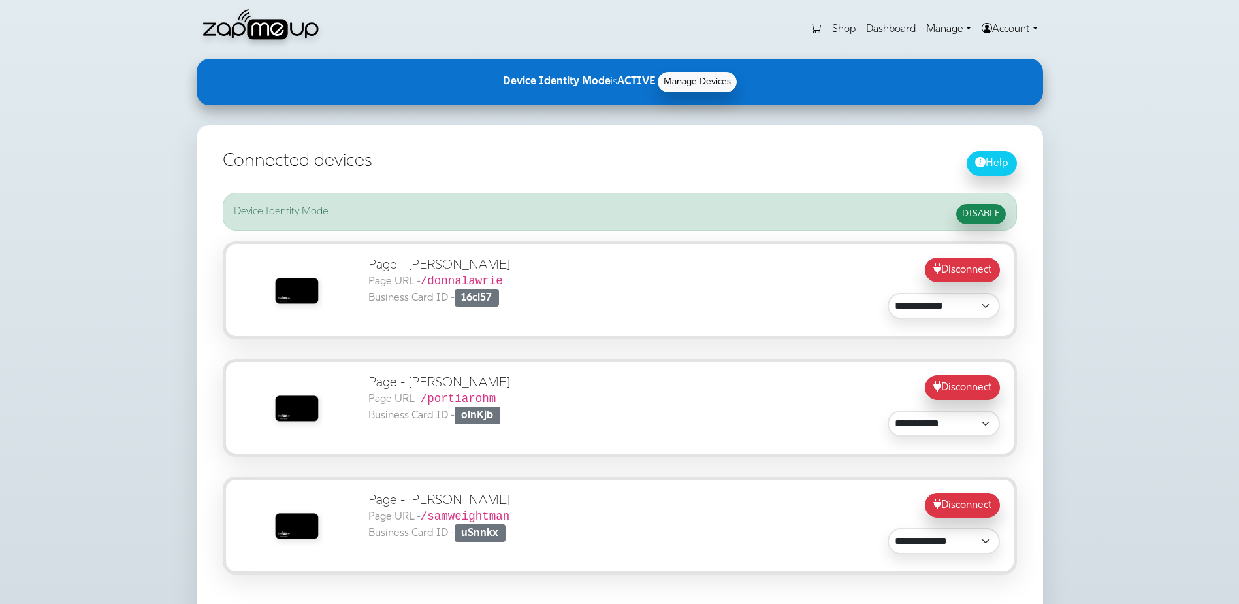
click at [998, 32] on link "Account" at bounding box center [1009, 29] width 66 height 26
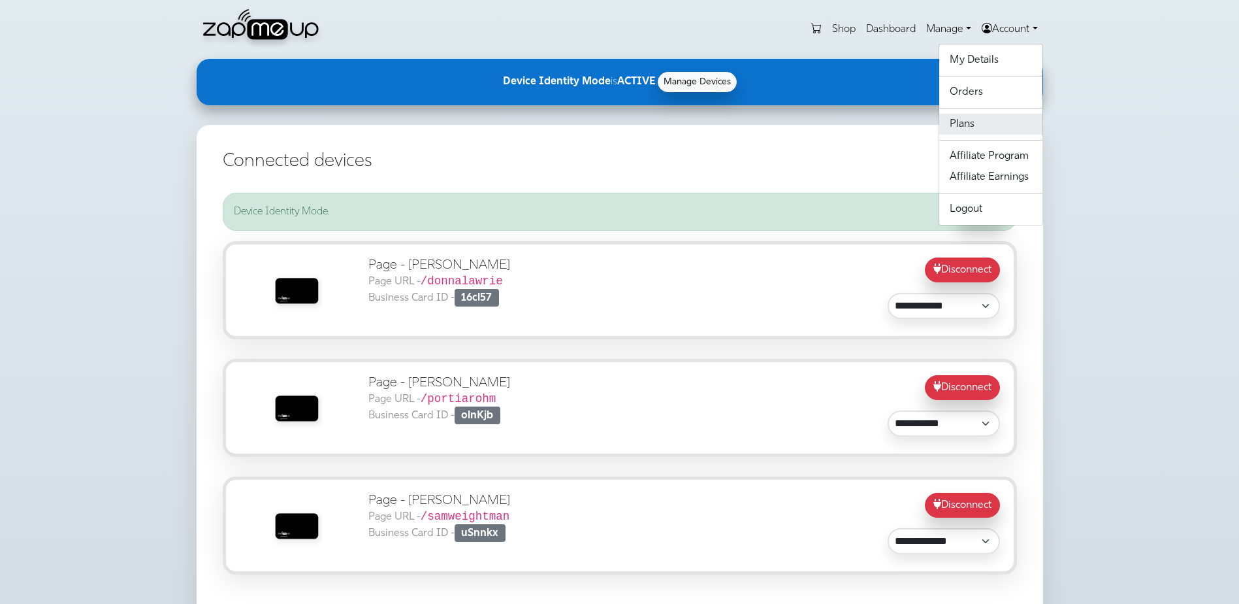
click at [955, 130] on link "Plans" at bounding box center [990, 124] width 103 height 21
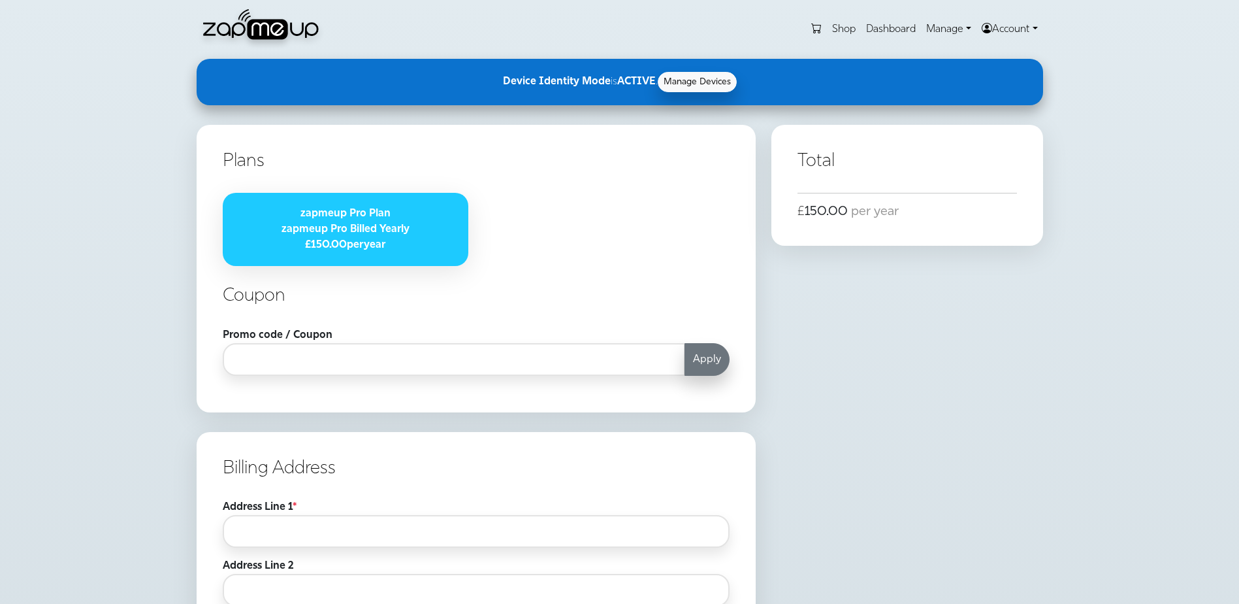
click at [988, 31] on link "Account" at bounding box center [1009, 29] width 66 height 26
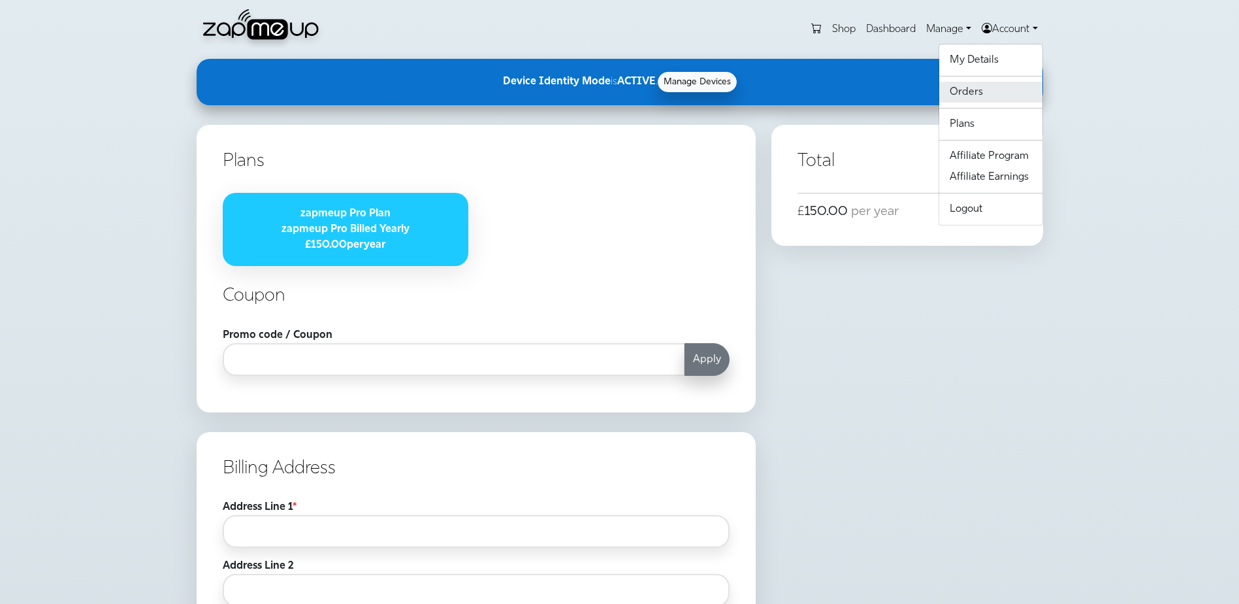
click at [964, 84] on link "Orders" at bounding box center [990, 92] width 103 height 21
